Goal: Navigation & Orientation: Find specific page/section

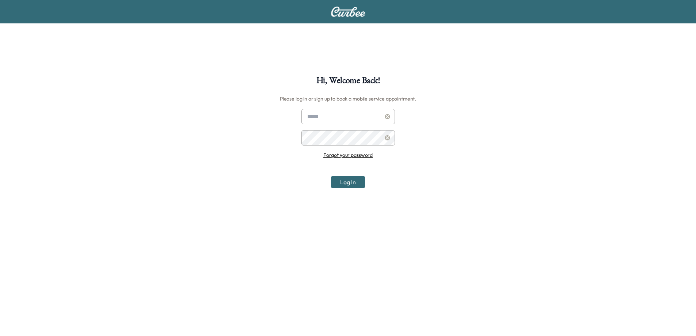
type input "**********"
click at [349, 183] on button "Log In" at bounding box center [348, 182] width 34 height 12
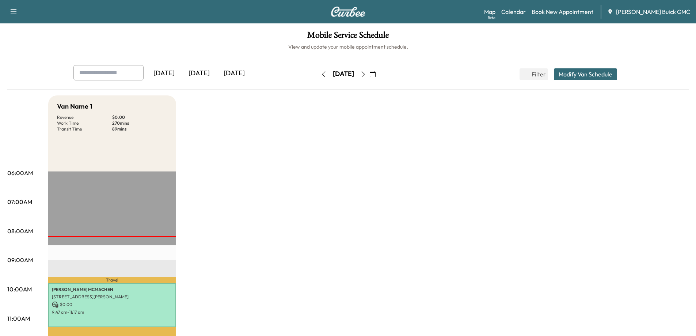
click at [366, 72] on icon "button" at bounding box center [363, 74] width 6 height 6
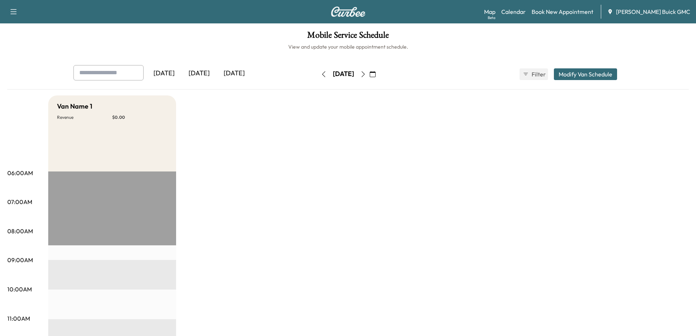
click at [366, 72] on icon "button" at bounding box center [363, 74] width 6 height 6
